Goal: Use online tool/utility: Utilize a website feature to perform a specific function

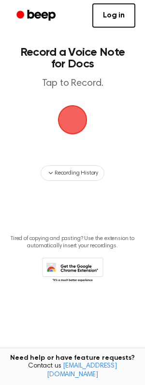
click at [62, 121] on span "button" at bounding box center [72, 119] width 27 height 27
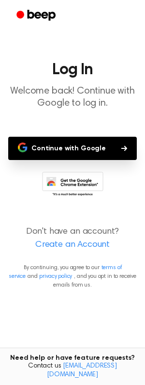
click at [68, 143] on button "Continue with Google" at bounding box center [72, 148] width 129 height 23
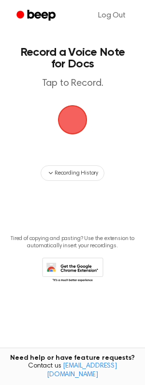
click at [67, 129] on span "button" at bounding box center [73, 120] width 30 height 30
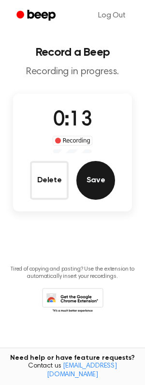
click at [85, 187] on button "Save" at bounding box center [96, 180] width 39 height 39
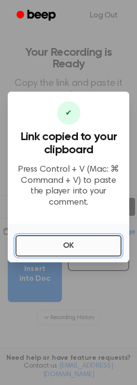
click at [70, 253] on button "OK" at bounding box center [68, 245] width 106 height 21
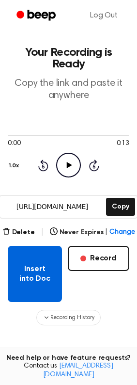
click at [38, 259] on button "Insert into Doc" at bounding box center [35, 274] width 54 height 56
